Goal: Connect with others: Connect with others

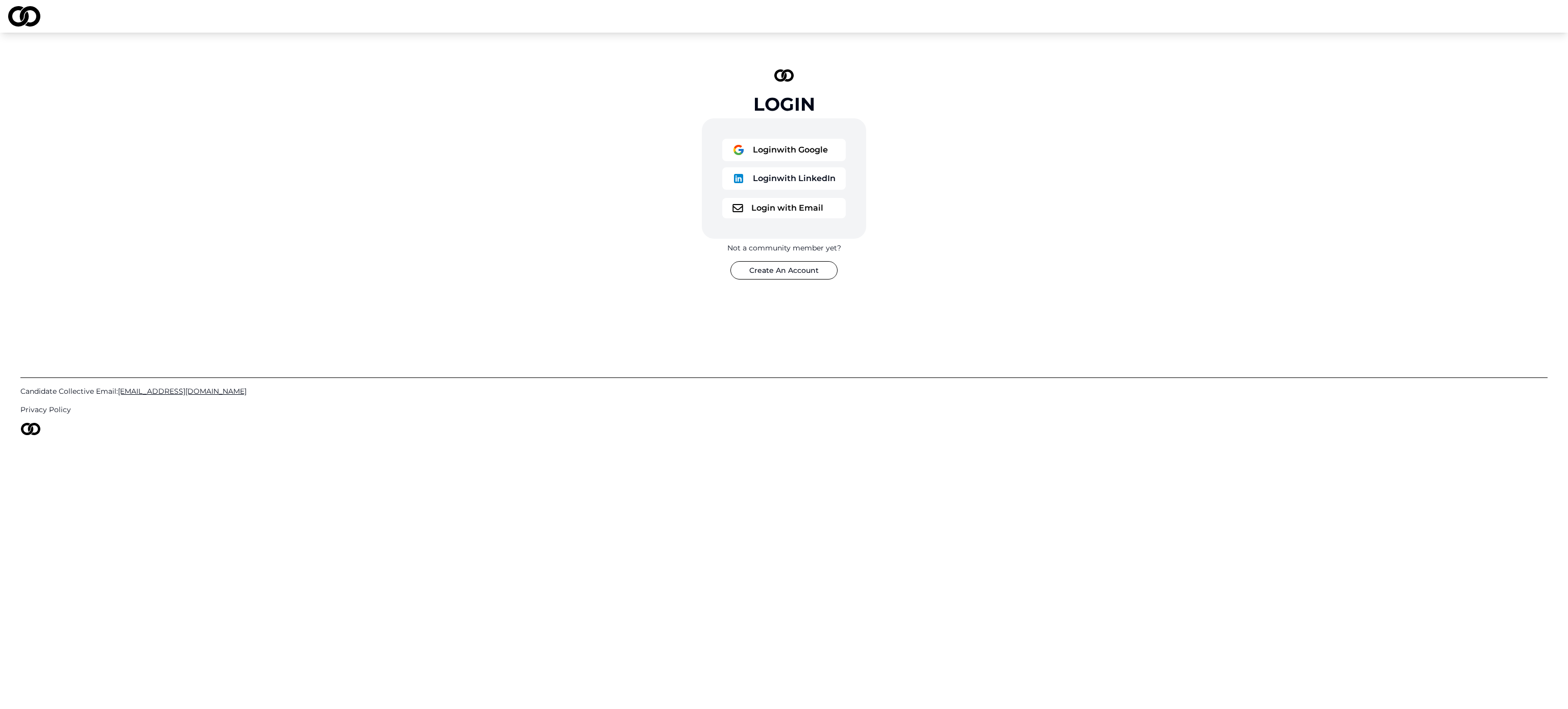
click at [835, 156] on button "Login with Google" at bounding box center [784, 150] width 123 height 23
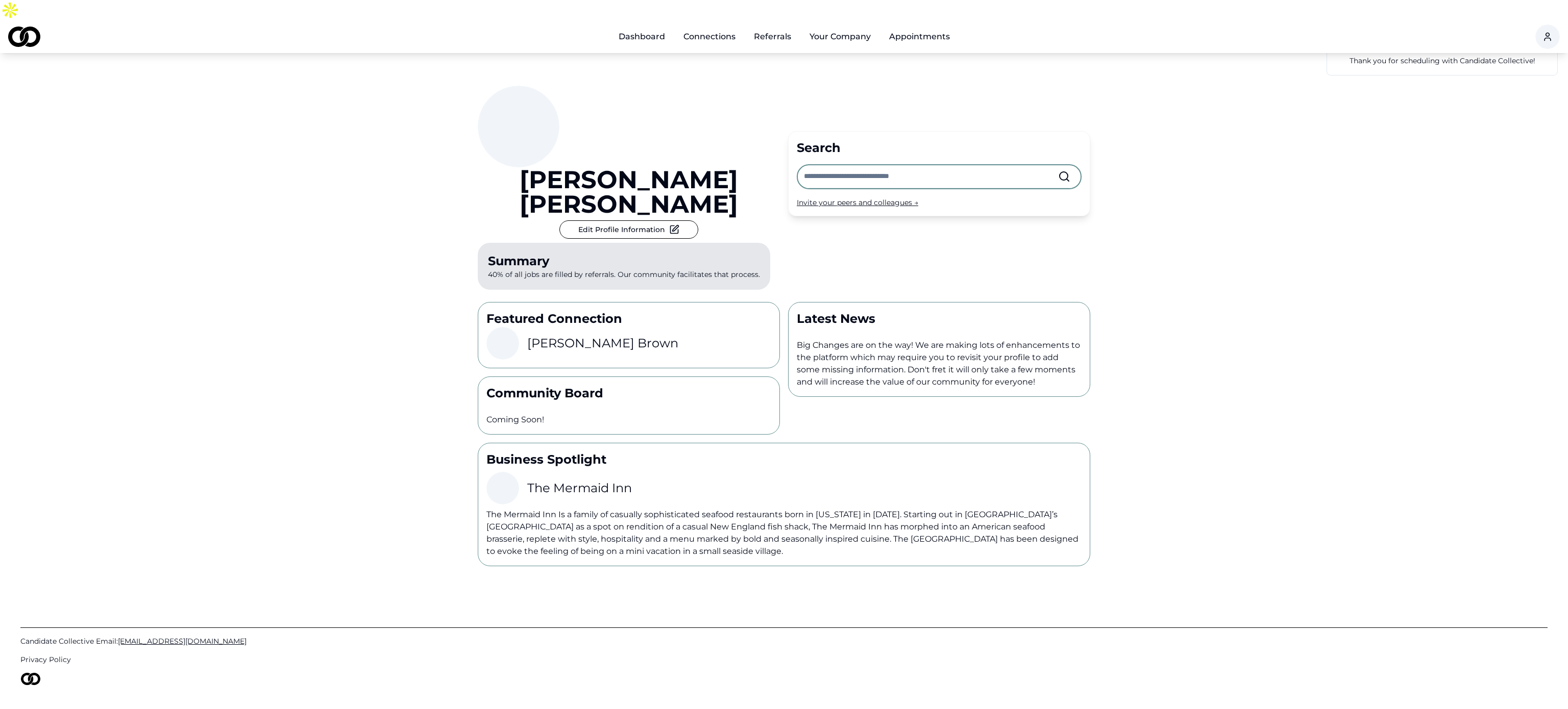
click at [928, 165] on input "text" at bounding box center [931, 176] width 254 height 23
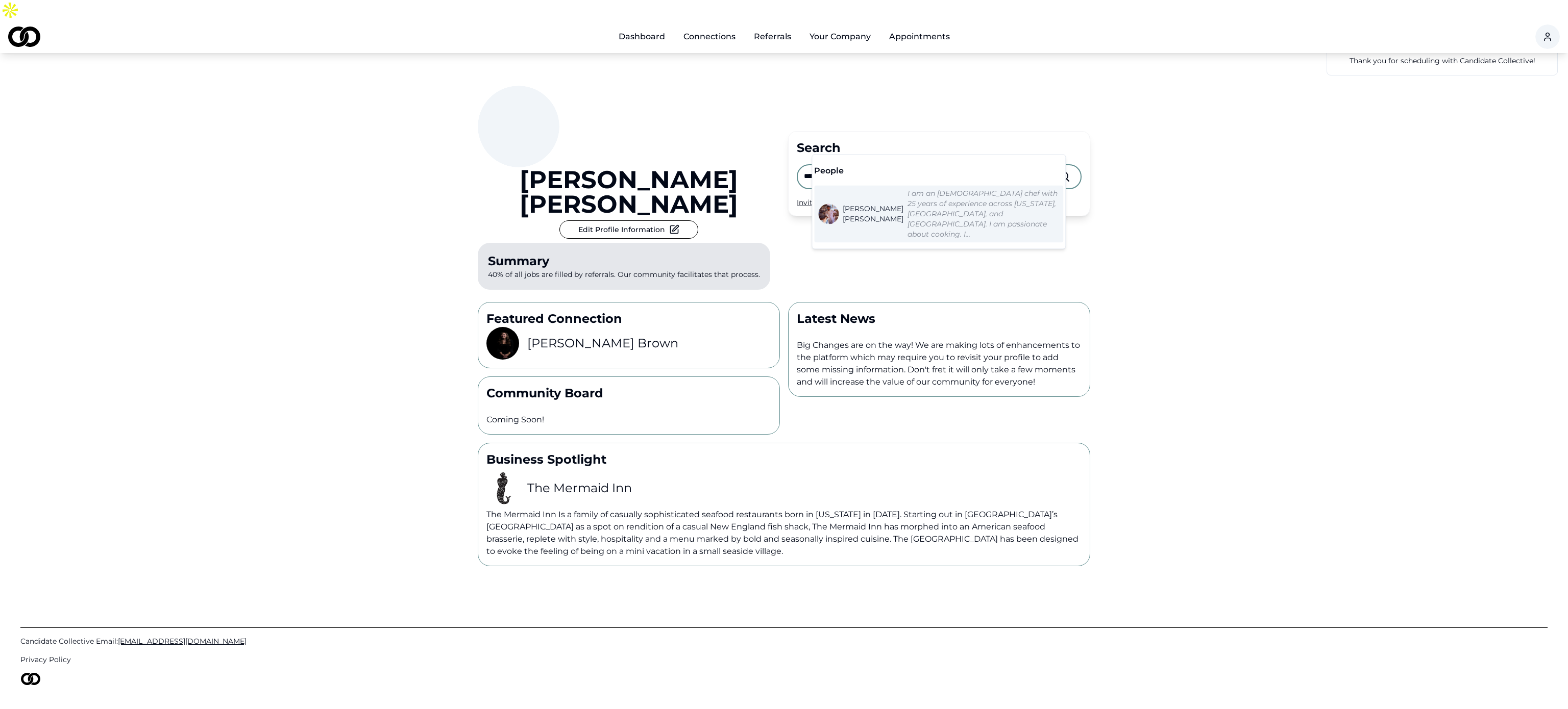
type input "**********"
click at [920, 203] on em "I am an Argentine chef with 25 years of experience across New York, Italy, and …" at bounding box center [982, 214] width 150 height 50
